Goal: Book appointment/travel/reservation

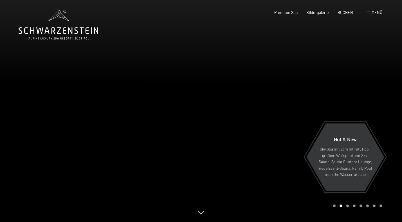
click at [320, 47] on div at bounding box center [301, 111] width 201 height 222
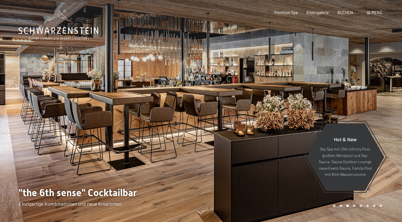
click at [230, 74] on div at bounding box center [301, 111] width 201 height 222
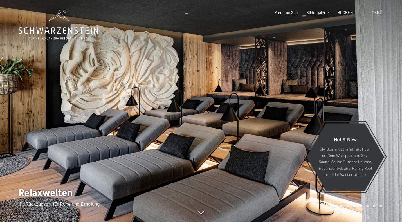
click at [272, 75] on div at bounding box center [301, 111] width 201 height 222
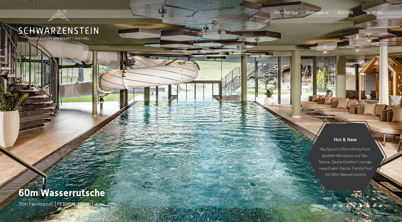
click at [245, 95] on div at bounding box center [301, 111] width 201 height 222
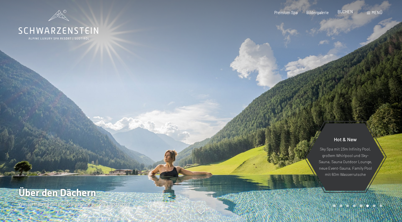
click at [349, 13] on span "BUCHEN" at bounding box center [345, 11] width 15 height 5
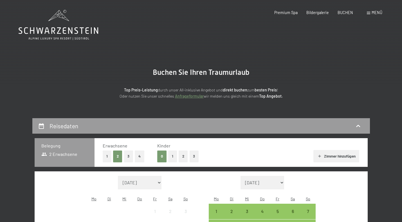
click at [70, 27] on icon at bounding box center [59, 25] width 80 height 30
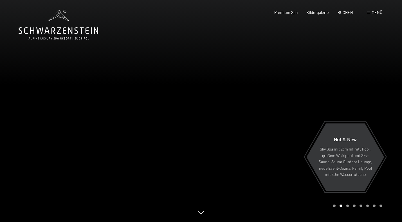
click at [73, 34] on icon at bounding box center [59, 25] width 80 height 30
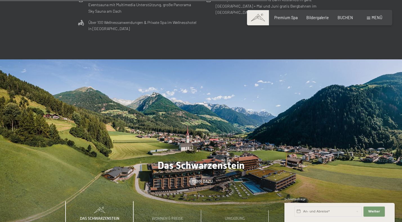
scroll to position [1542, 0]
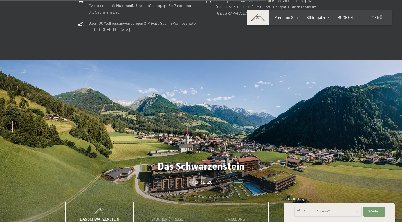
click at [301, 217] on span "Wichtiges" at bounding box center [302, 219] width 19 height 5
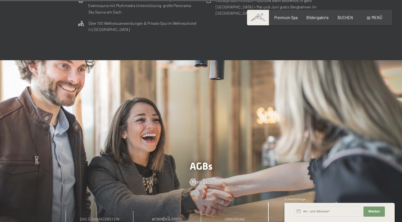
click at [346, 20] on div "BUCHEN" at bounding box center [345, 18] width 15 height 6
click at [259, 21] on span at bounding box center [258, 17] width 22 height 15
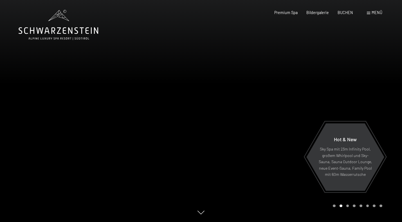
click at [64, 25] on icon at bounding box center [59, 25] width 80 height 30
